Goal: Check status

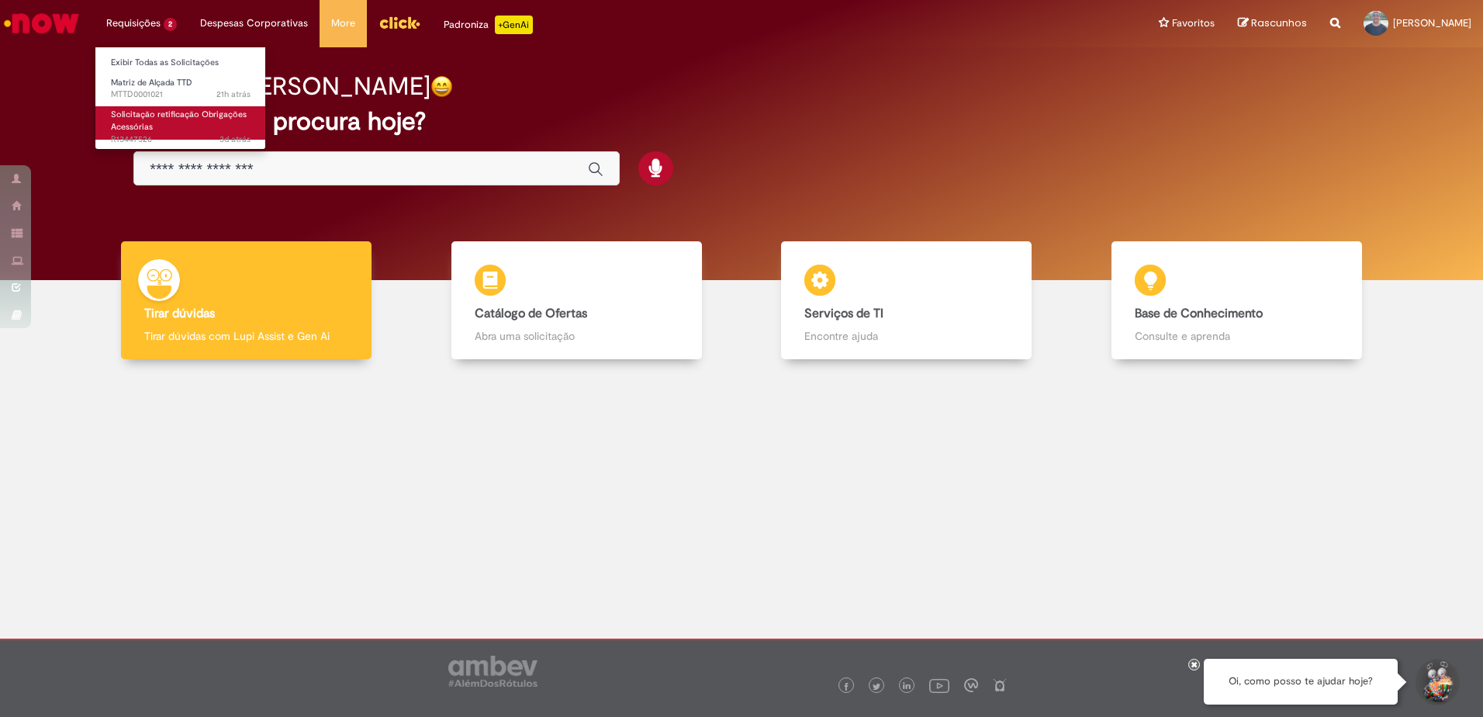
click at [182, 125] on link "Solicitação retificação Obrigações Acessórias 3d atrás 3 dias atrás R13447526" at bounding box center [180, 122] width 171 height 33
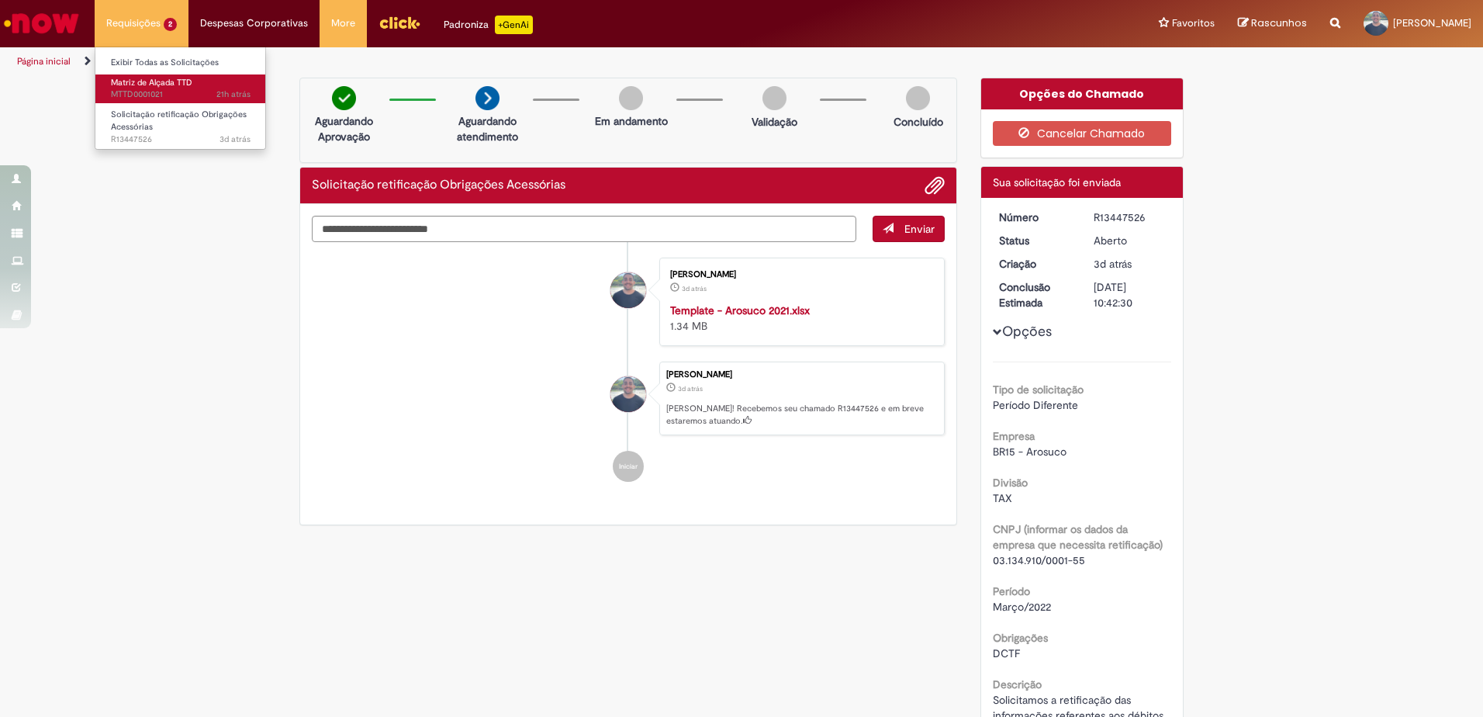
click at [161, 92] on span "21h atrás 21 horas atrás MTTD0001021" at bounding box center [181, 94] width 140 height 12
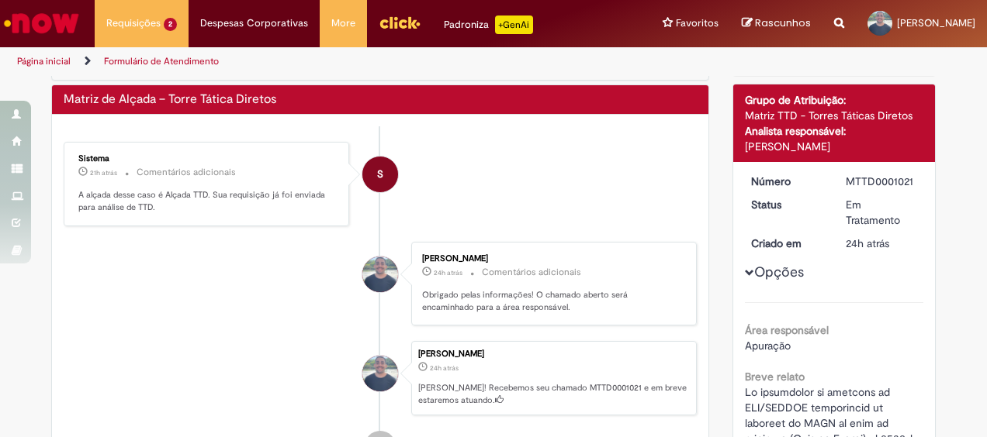
scroll to position [78, 0]
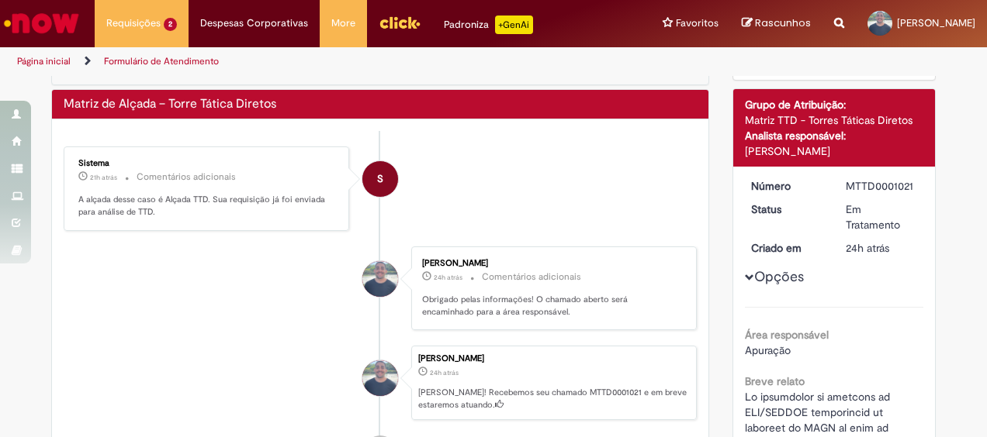
click at [491, 169] on li "S Sistema 21h atrás 21 horas atrás Comentários adicionais A alçada desse caso é…" at bounding box center [380, 189] width 633 height 85
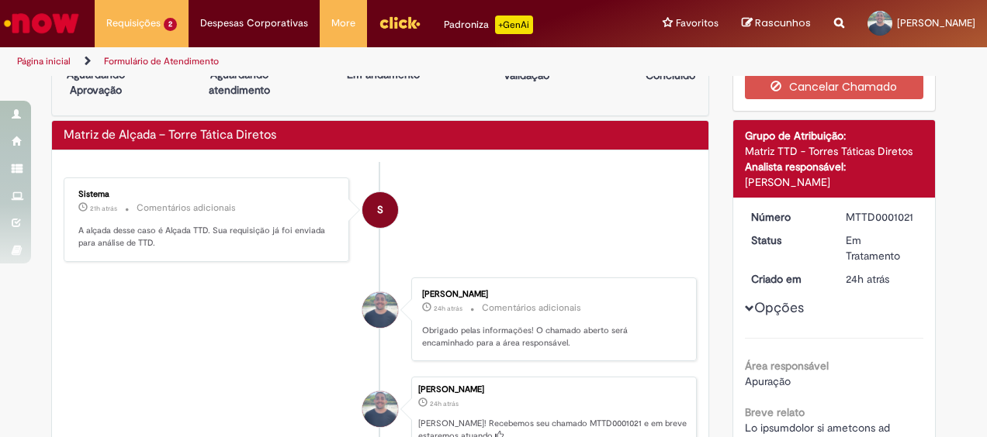
scroll to position [0, 0]
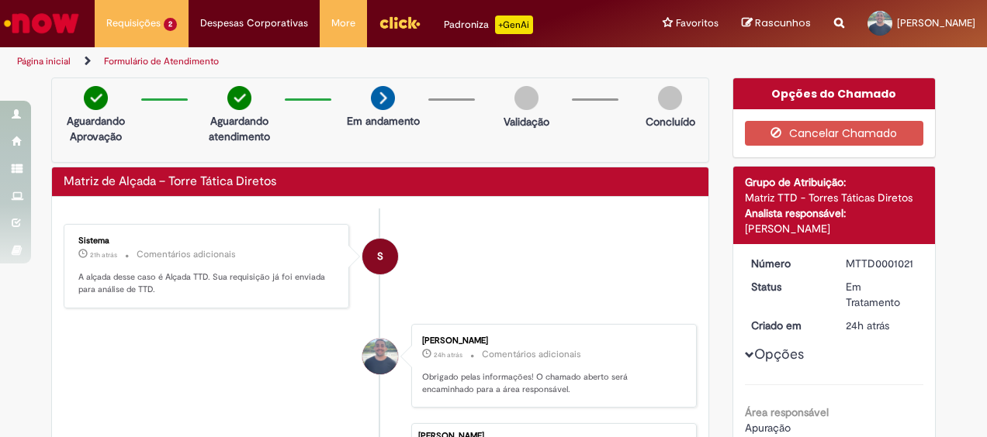
click at [587, 262] on li "S Sistema 21h atrás 21 horas atrás Comentários adicionais A alçada desse caso é…" at bounding box center [380, 266] width 633 height 85
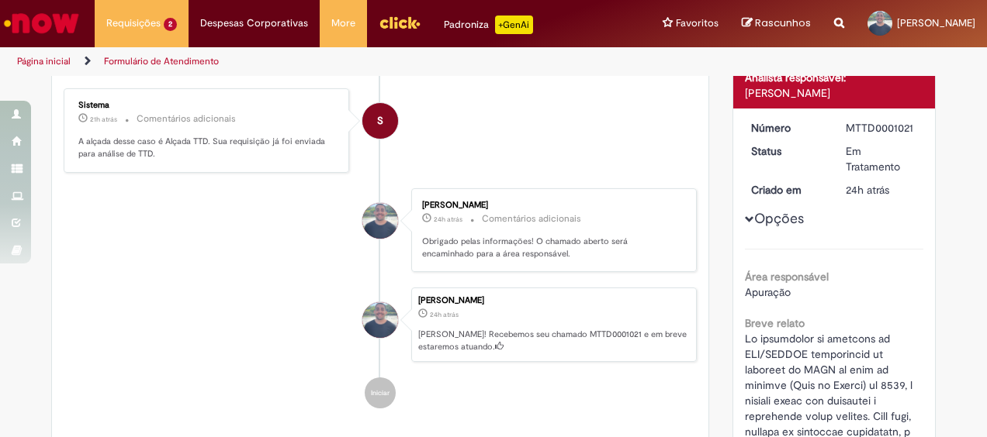
scroll to position [133, 0]
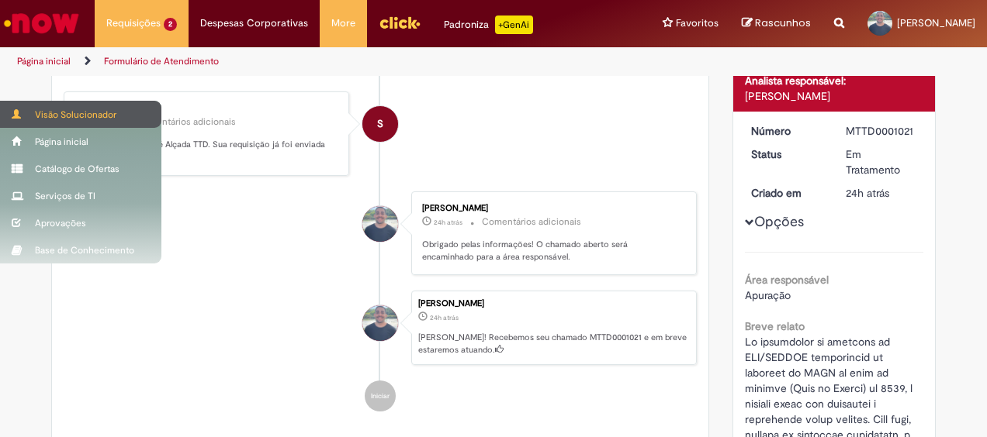
click at [73, 119] on div "Visão Solucionador" at bounding box center [80, 114] width 161 height 27
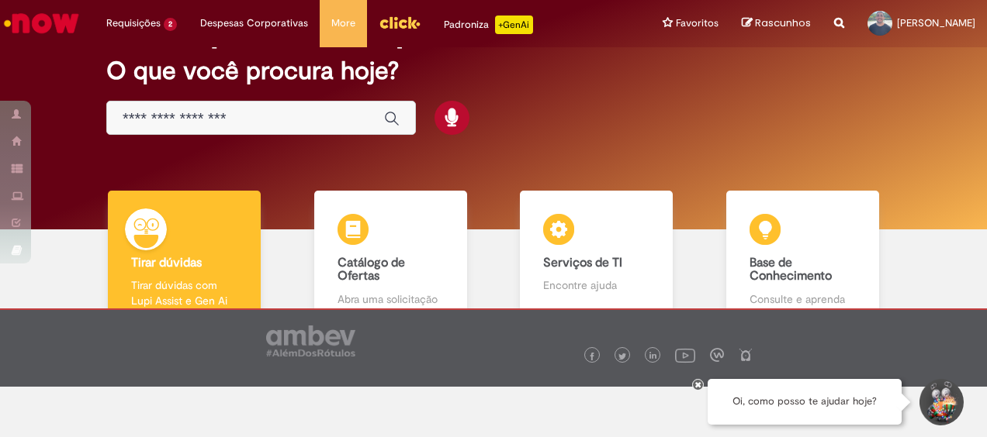
scroll to position [98, 0]
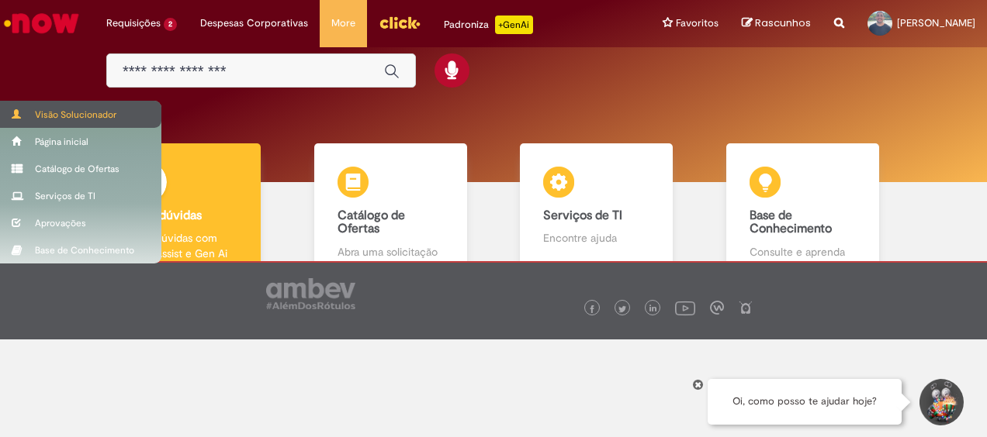
click at [60, 114] on div "Visão Solucionador" at bounding box center [80, 114] width 161 height 27
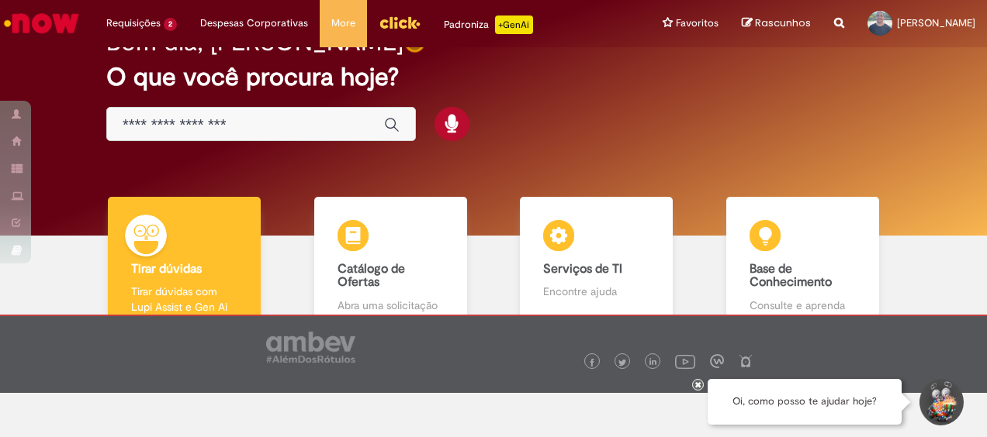
scroll to position [20, 0]
